Goal: Find specific fact: Find specific fact

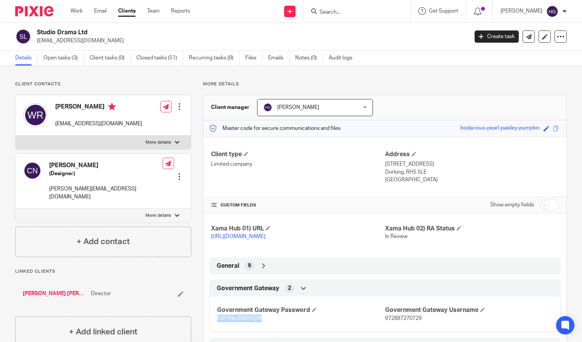
scroll to position [108, 0]
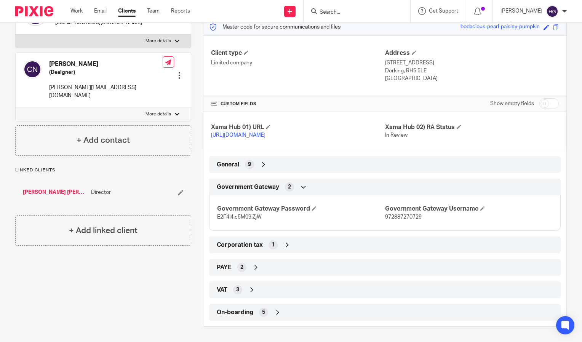
click at [370, 10] on input "Search" at bounding box center [353, 12] width 69 height 7
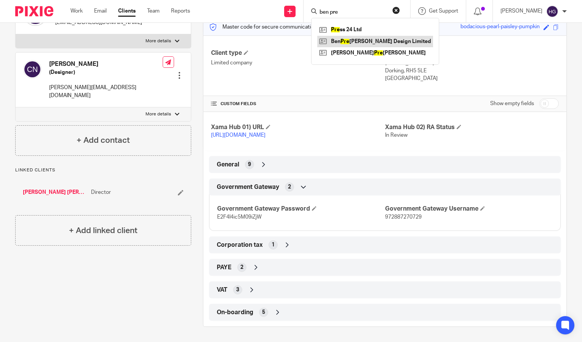
type input "ben pre"
click at [369, 38] on link at bounding box center [375, 41] width 116 height 11
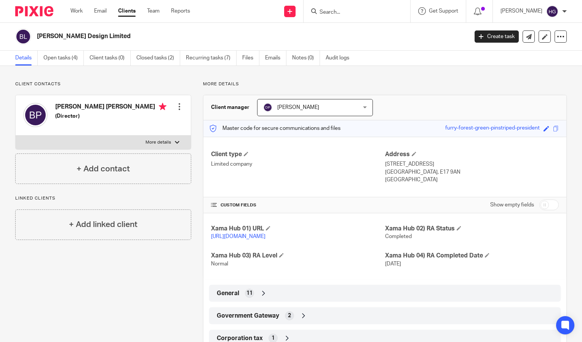
click at [385, 10] on input "Search" at bounding box center [353, 12] width 69 height 7
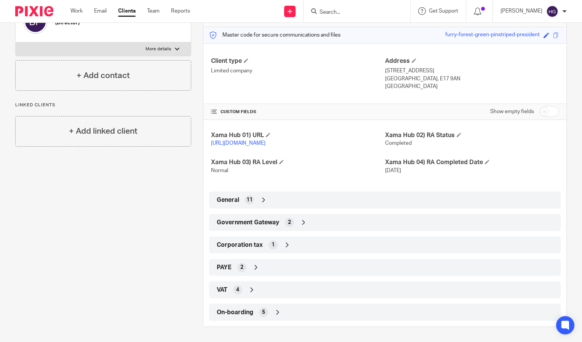
click at [376, 224] on div "Government Gateway 2" at bounding box center [385, 222] width 340 height 13
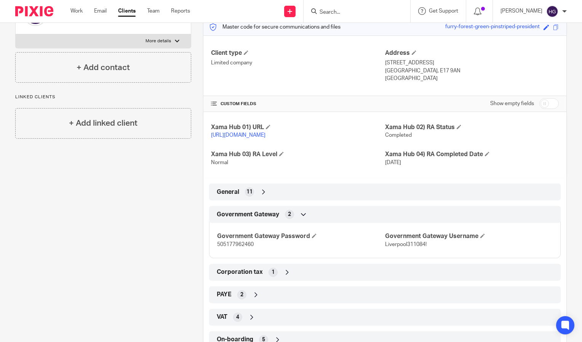
click at [397, 247] on span "Liverpool311084!" at bounding box center [405, 244] width 41 height 5
copy span "Liverpool311084"
click at [234, 247] on span "505177962460" at bounding box center [235, 244] width 37 height 5
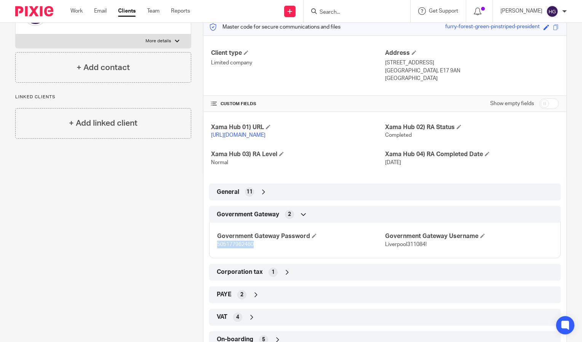
copy span "505177962460"
